Goal: Navigation & Orientation: Find specific page/section

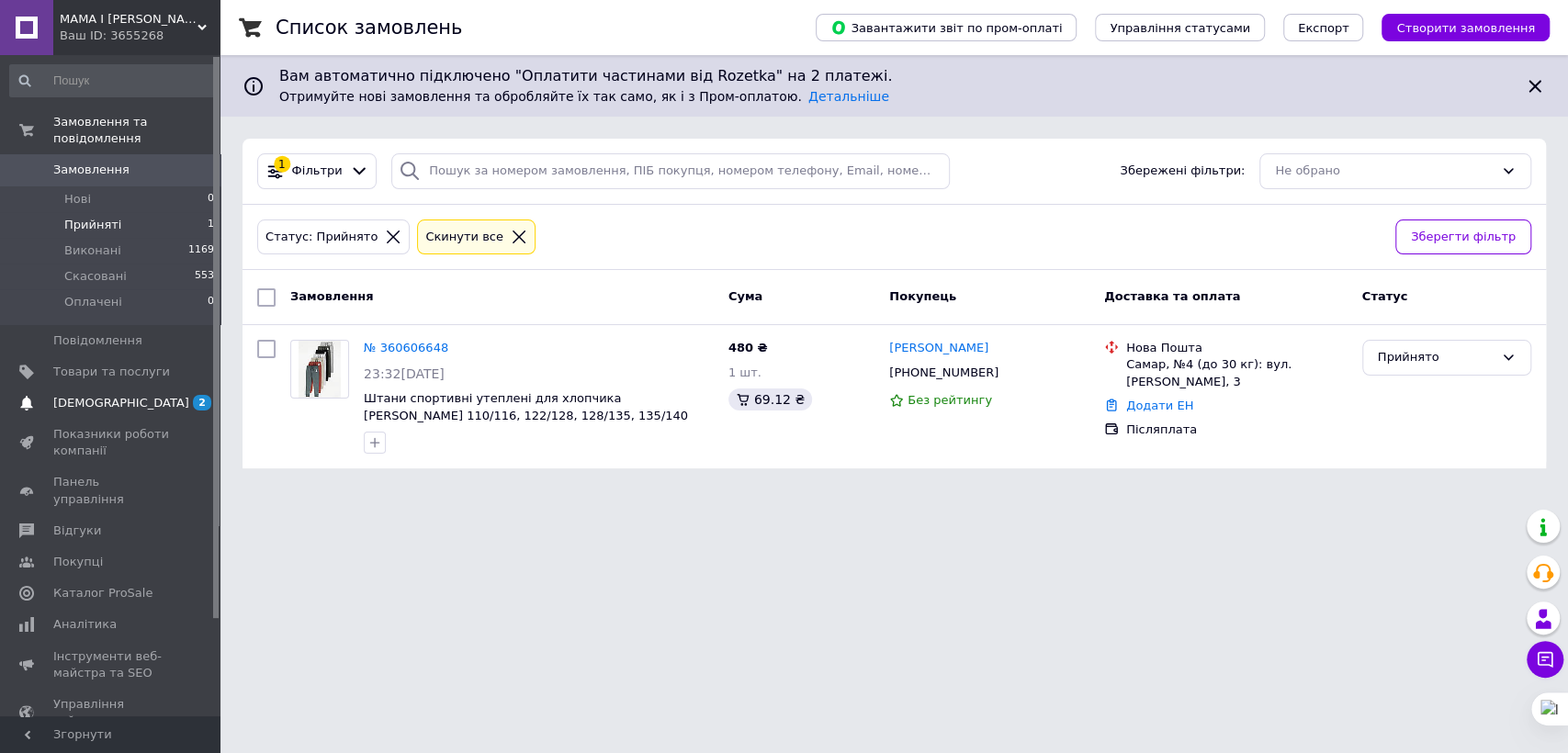
click at [112, 394] on span "[DEMOGRAPHIC_DATA]" at bounding box center [121, 403] width 136 height 17
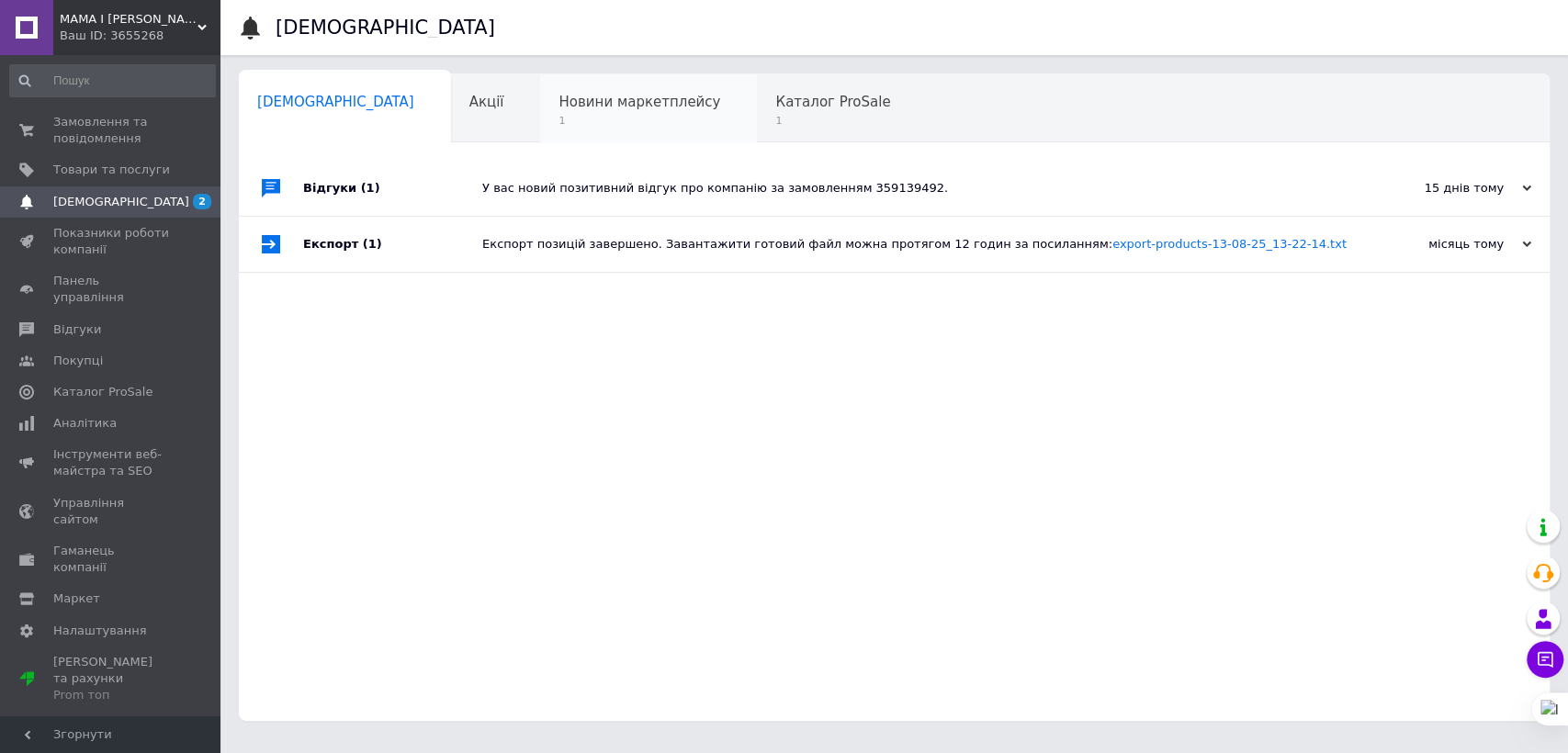
click at [544, 131] on div "Новини маркетплейсу 1" at bounding box center [649, 109] width 217 height 70
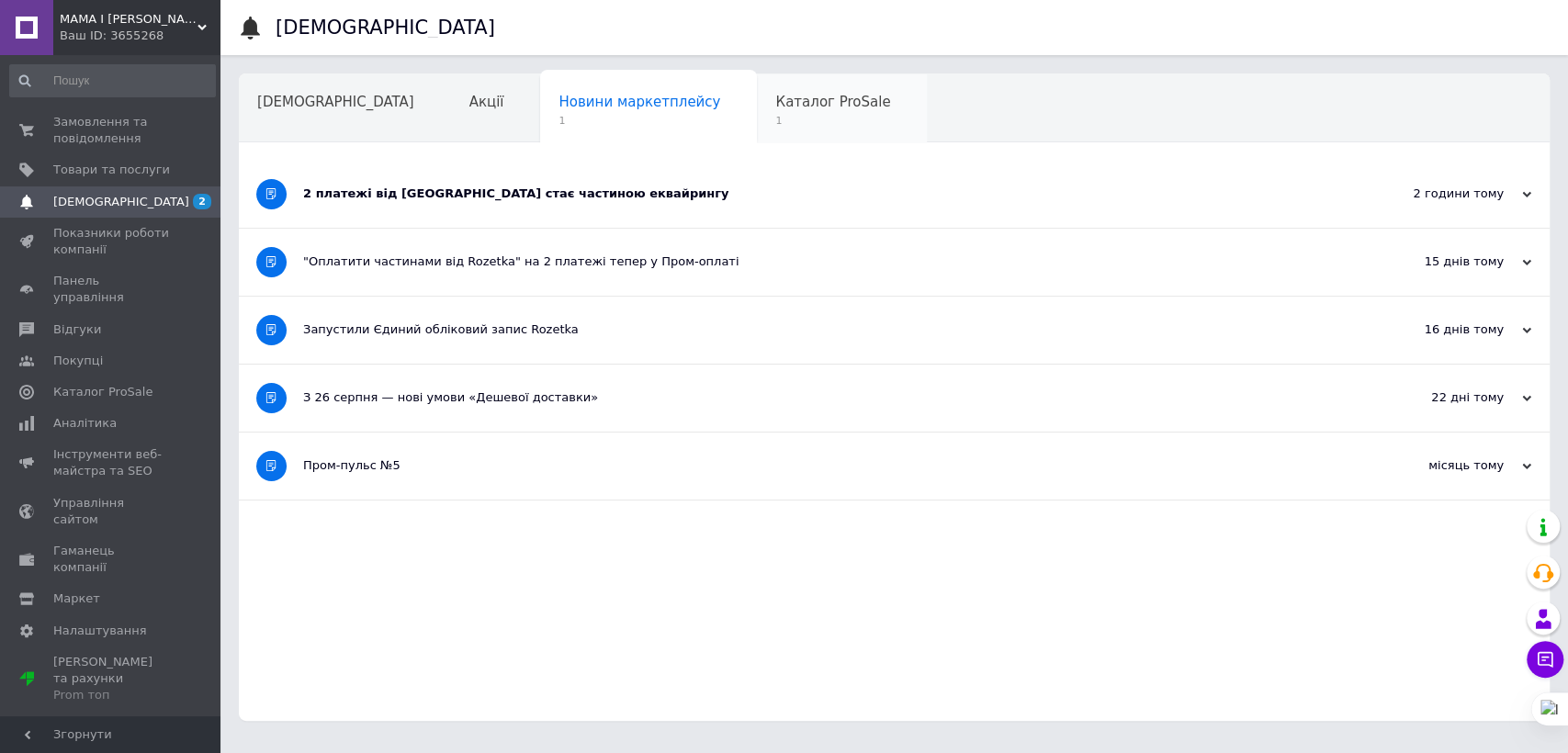
click at [757, 134] on div "Каталог ProSale 1" at bounding box center [842, 109] width 170 height 70
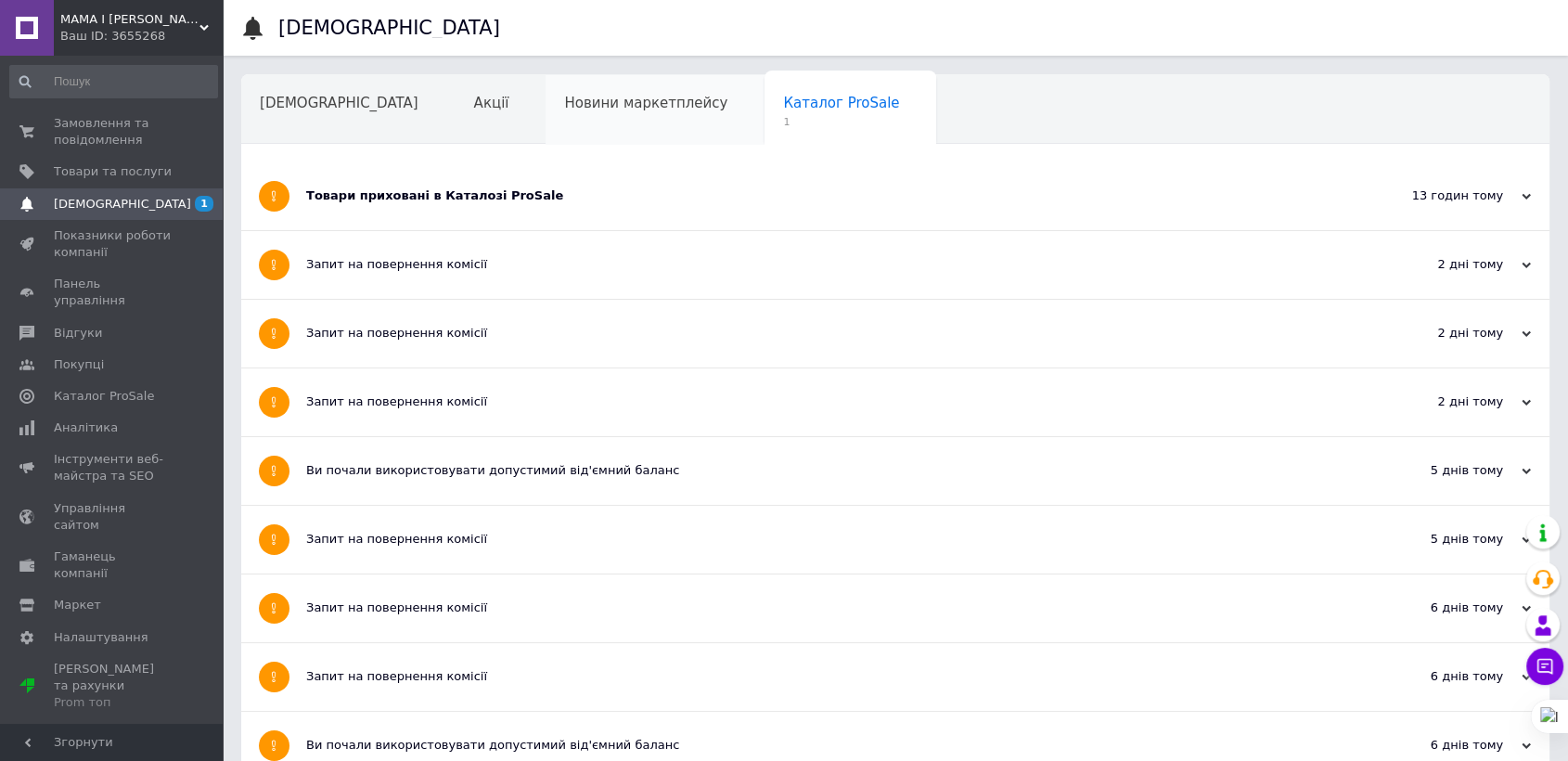
click at [571, 121] on div "Новини маркетплейсу" at bounding box center [655, 110] width 219 height 70
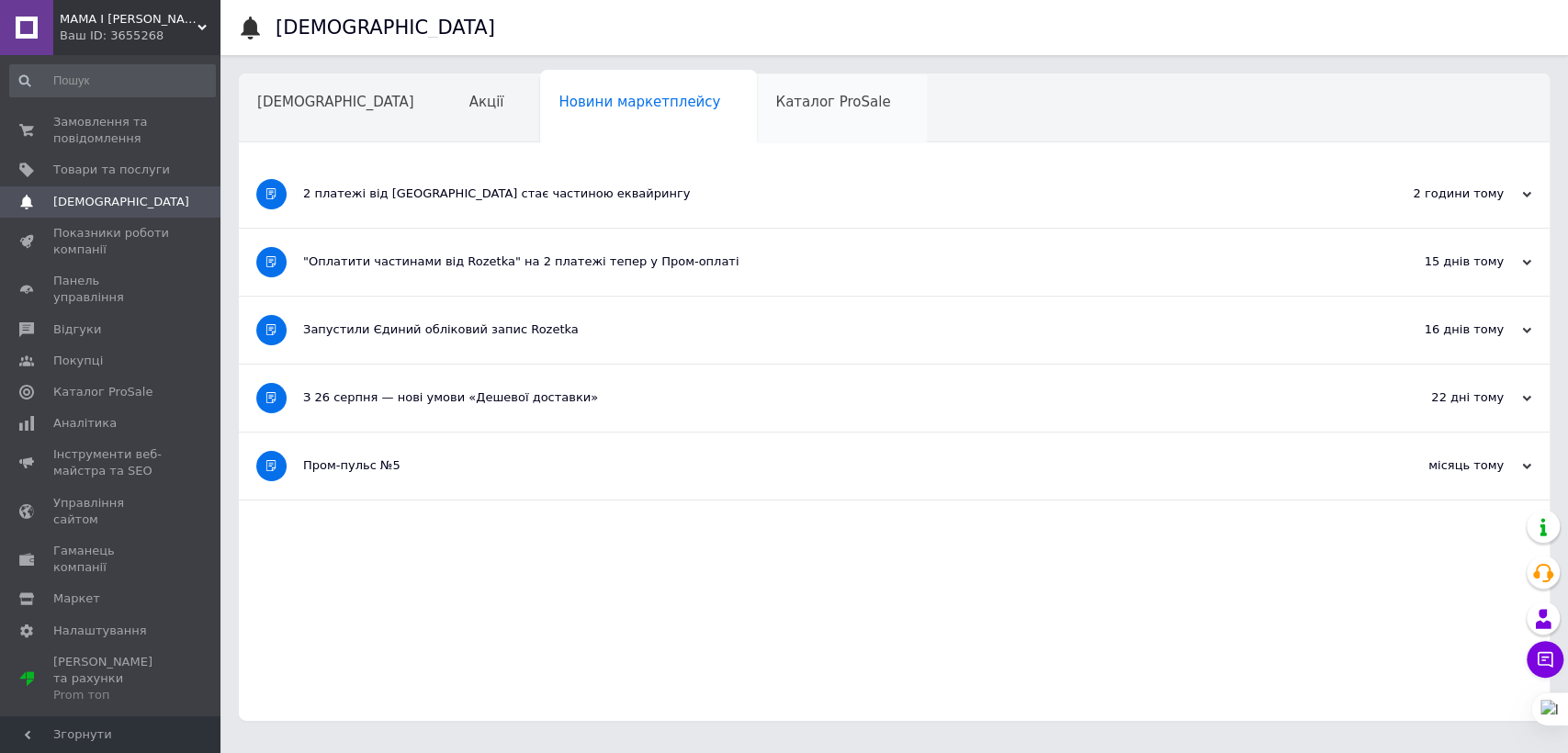
click at [775, 110] on span "Каталог ProSale" at bounding box center [832, 103] width 115 height 17
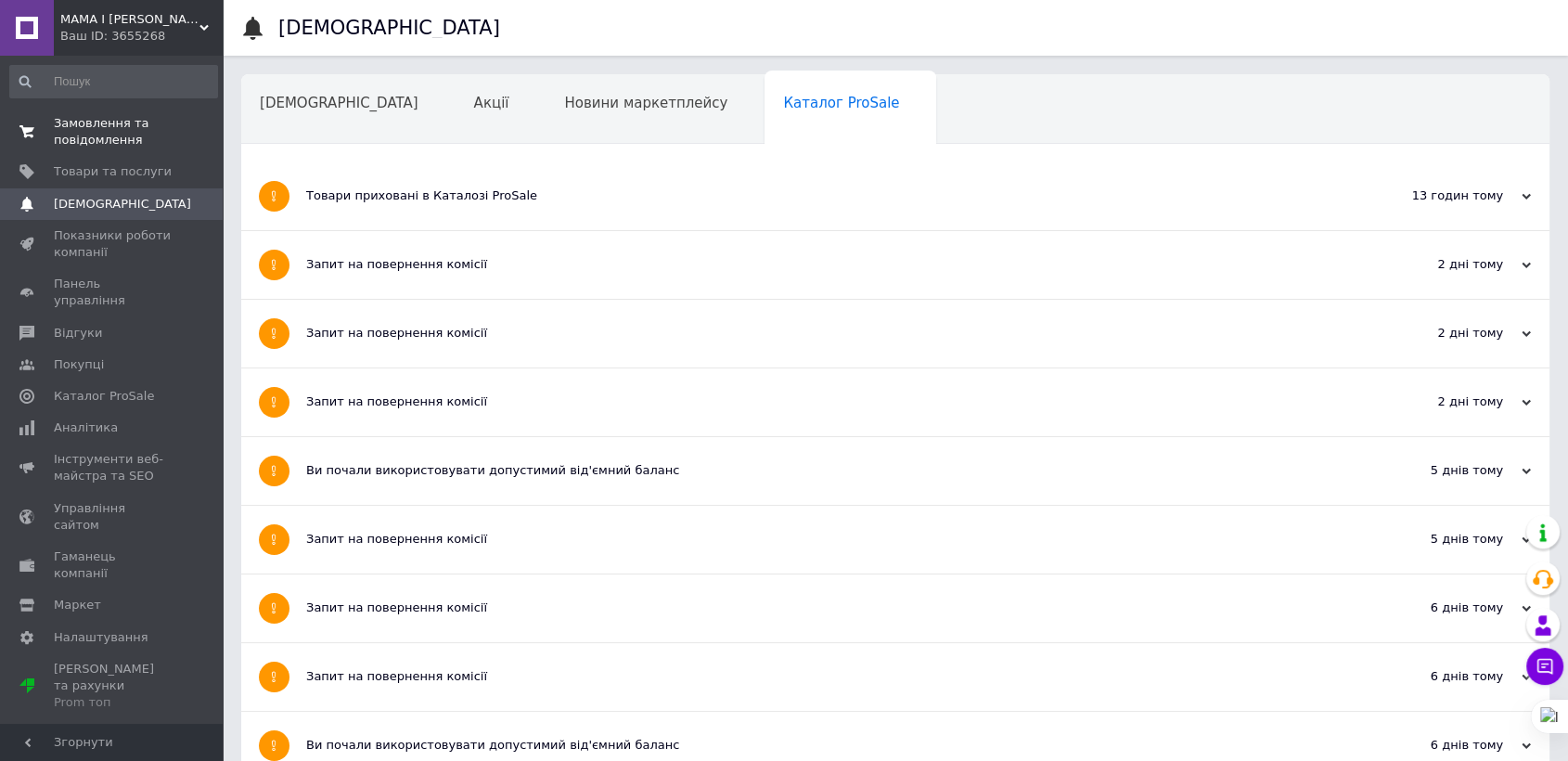
click at [117, 134] on span "Замовлення та повідомлення" at bounding box center [113, 131] width 118 height 33
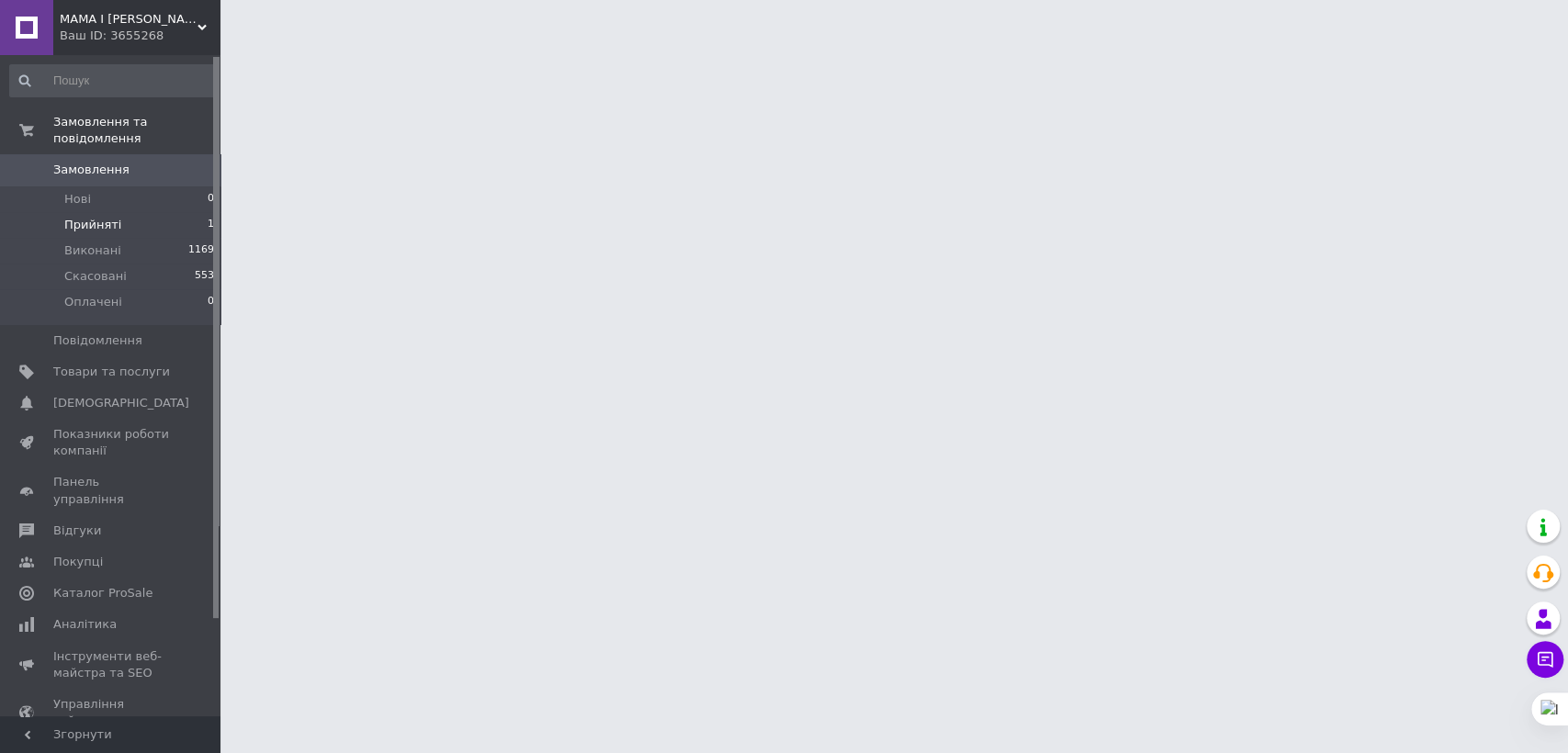
click at [97, 216] on span "Прийняті" at bounding box center [92, 225] width 57 height 17
